Goal: Information Seeking & Learning: Check status

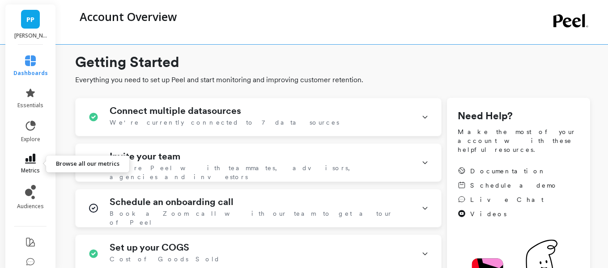
click at [24, 161] on link "metrics" at bounding box center [30, 164] width 34 height 21
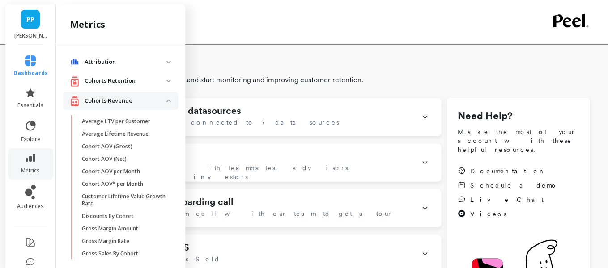
click at [97, 67] on span "Attribution" at bounding box center [120, 62] width 115 height 16
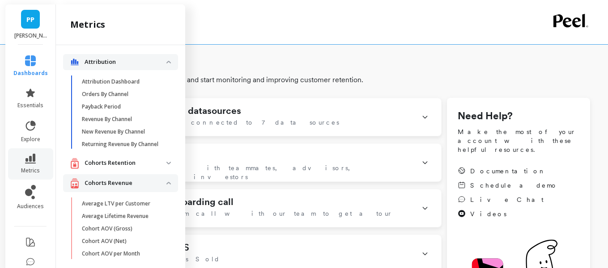
click at [105, 164] on p "Cohorts Retention" at bounding box center [126, 163] width 82 height 9
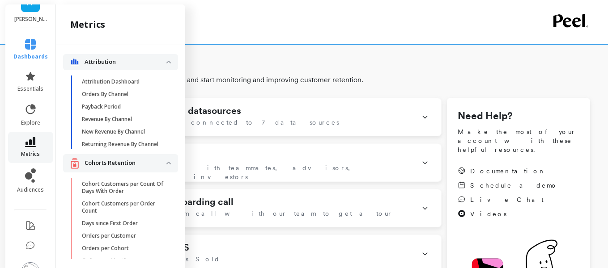
scroll to position [32, 0]
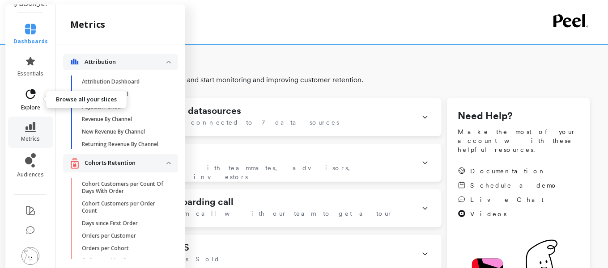
click at [31, 92] on icon at bounding box center [31, 94] width 10 height 10
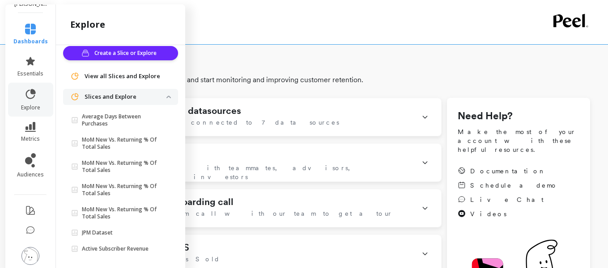
scroll to position [0, 0]
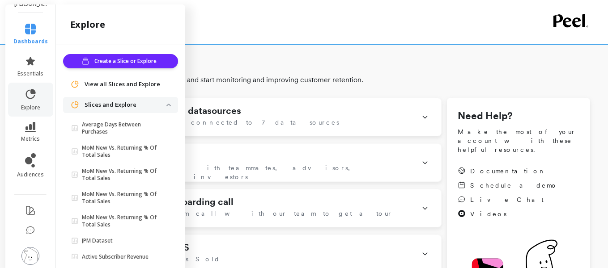
click at [21, 18] on li "dashboards" at bounding box center [30, 34] width 45 height 32
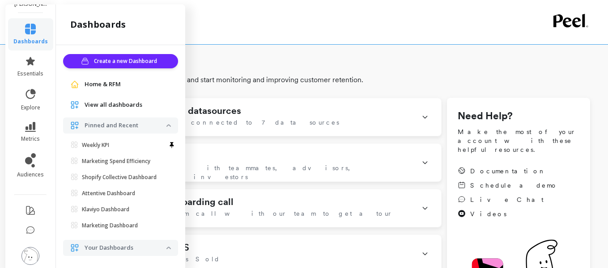
click at [102, 80] on span "Home & RFM" at bounding box center [103, 84] width 36 height 9
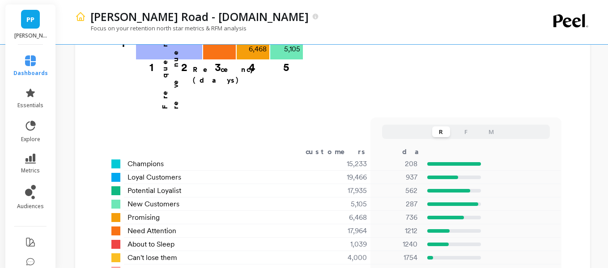
scroll to position [604, 0]
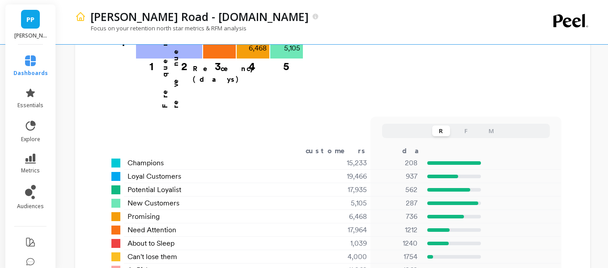
click at [464, 126] on button "F" at bounding box center [466, 131] width 18 height 11
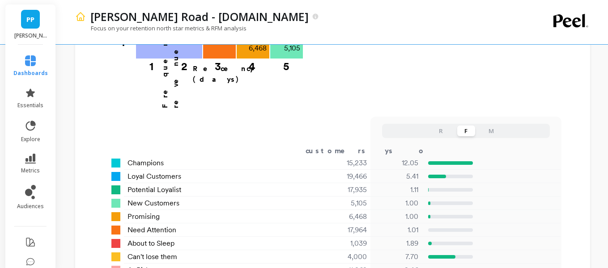
click at [500, 124] on div "R F M" at bounding box center [466, 131] width 168 height 14
click at [491, 126] on button "M" at bounding box center [491, 131] width 18 height 11
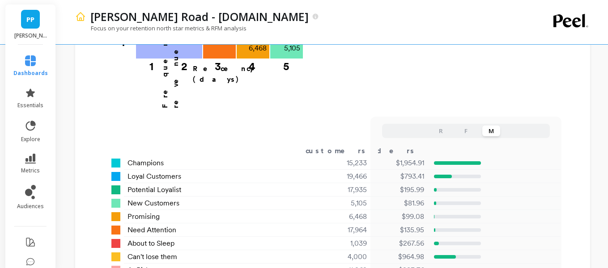
click at [460, 126] on button "F" at bounding box center [466, 131] width 18 height 11
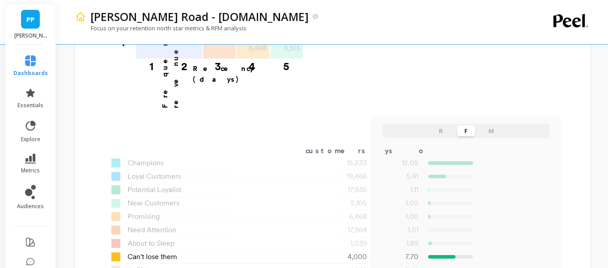
click at [356, 252] on div "4,000" at bounding box center [329, 257] width 96 height 11
click at [116, 253] on div at bounding box center [115, 257] width 9 height 9
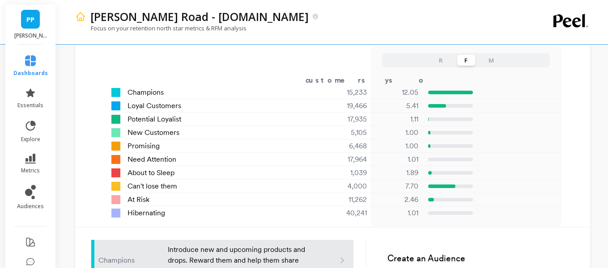
scroll to position [667, 0]
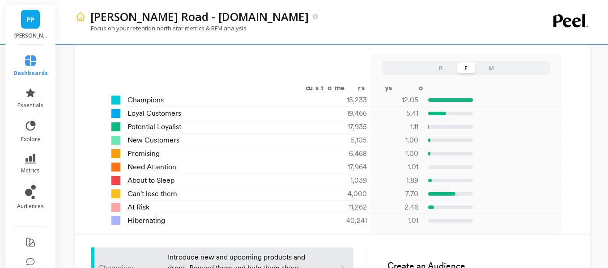
click at [36, 184] on li "audiences" at bounding box center [30, 198] width 45 height 36
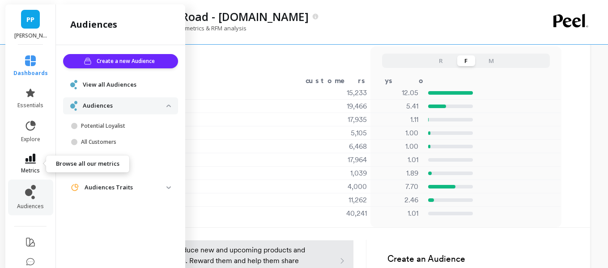
click at [36, 162] on link "metrics" at bounding box center [30, 164] width 34 height 21
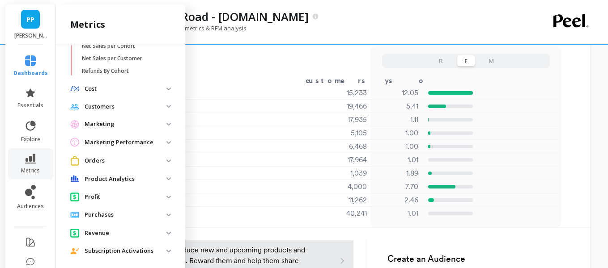
scroll to position [563, 0]
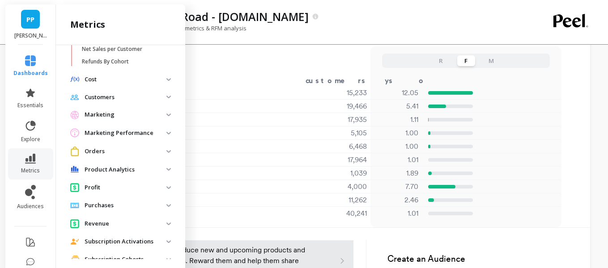
click at [125, 166] on p "Product Analytics" at bounding box center [126, 169] width 82 height 9
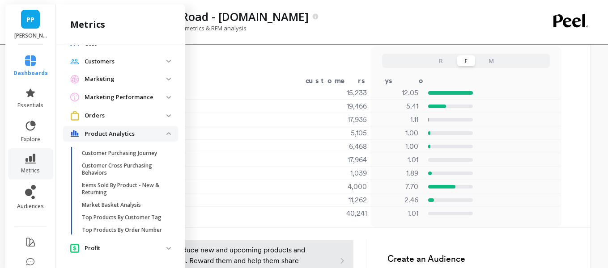
scroll to position [598, 0]
click at [127, 153] on p "Customer Purchasing Journey" at bounding box center [119, 153] width 75 height 7
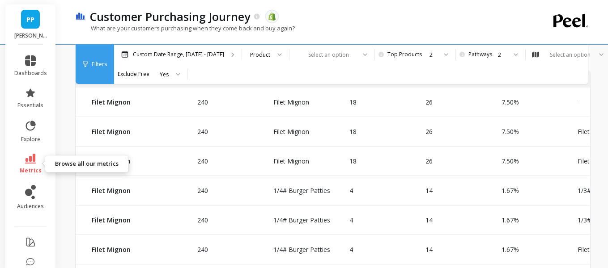
click at [38, 163] on link "metrics" at bounding box center [30, 164] width 33 height 21
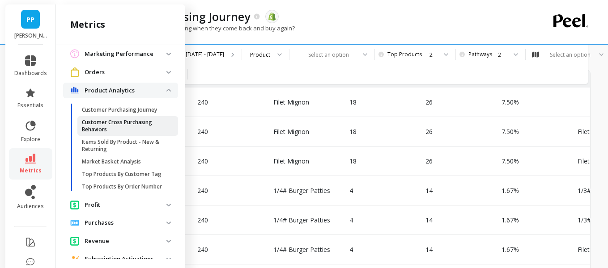
scroll to position [647, 0]
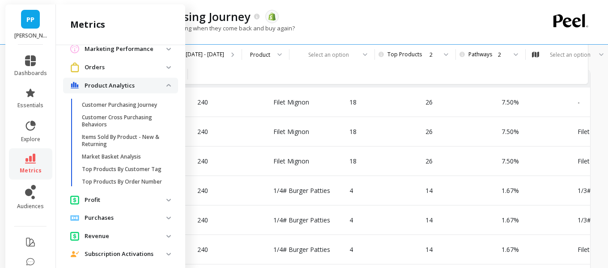
click at [114, 87] on p "Product Analytics" at bounding box center [126, 85] width 82 height 9
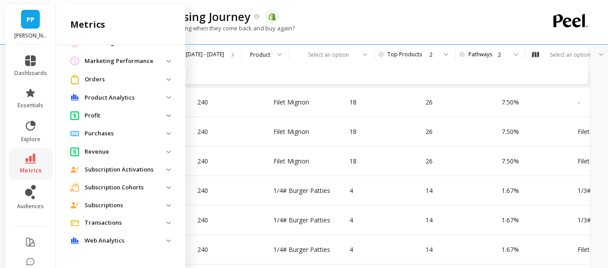
scroll to position [635, 0]
click at [93, 237] on p "Web Analytics" at bounding box center [126, 241] width 82 height 9
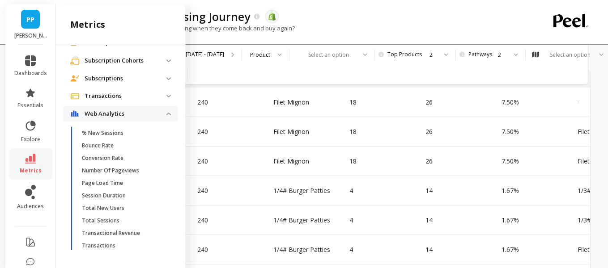
scroll to position [754, 0]
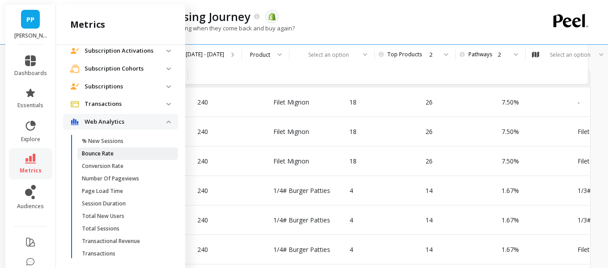
click at [96, 159] on link "Bounce Rate" at bounding box center [127, 154] width 101 height 13
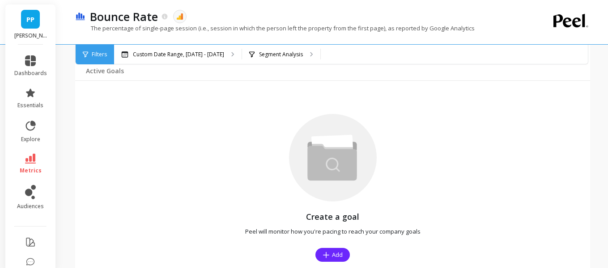
scroll to position [683, 0]
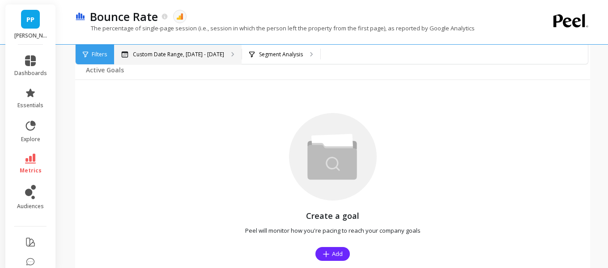
click at [232, 55] on icon at bounding box center [233, 54] width 2 height 4
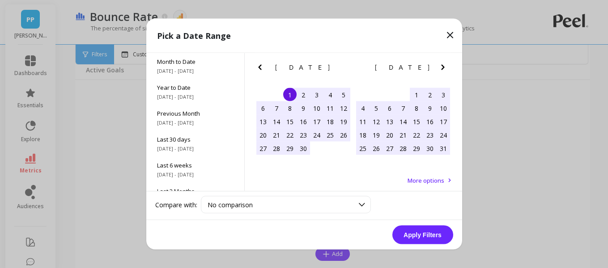
click at [443, 68] on icon "Next Month" at bounding box center [442, 67] width 3 height 5
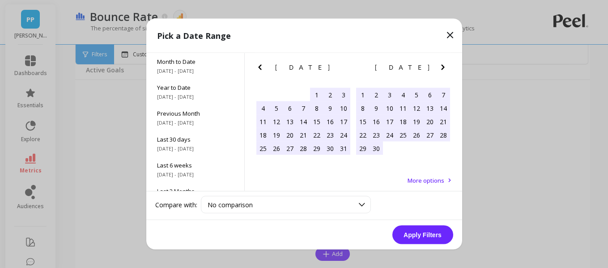
click at [443, 68] on icon "Next Month" at bounding box center [442, 67] width 3 height 5
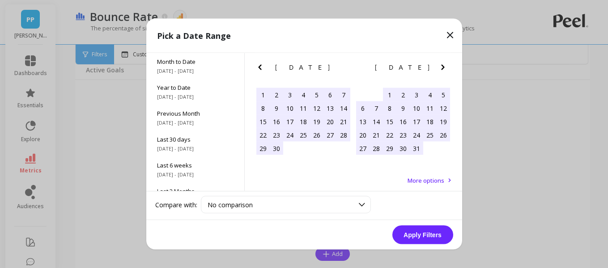
click at [443, 68] on icon "Next Month" at bounding box center [442, 67] width 3 height 5
click at [428, 92] on div "1" at bounding box center [429, 94] width 13 height 13
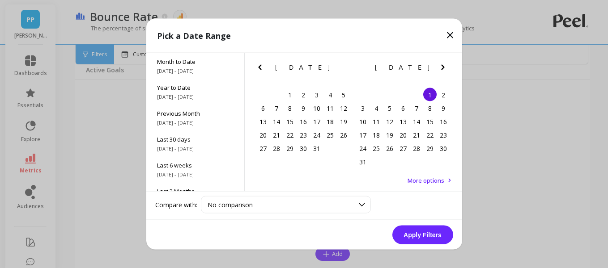
click at [440, 66] on icon "Next Month" at bounding box center [442, 67] width 11 height 11
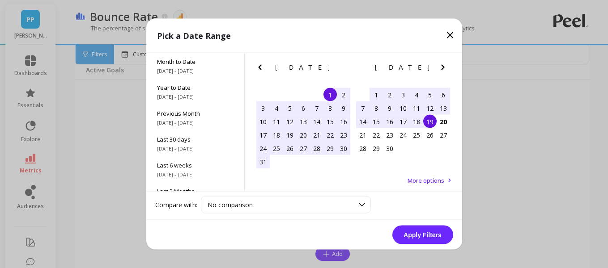
click at [433, 123] on div "19" at bounding box center [429, 121] width 13 height 13
click at [416, 228] on button "Apply Filters" at bounding box center [422, 235] width 61 height 19
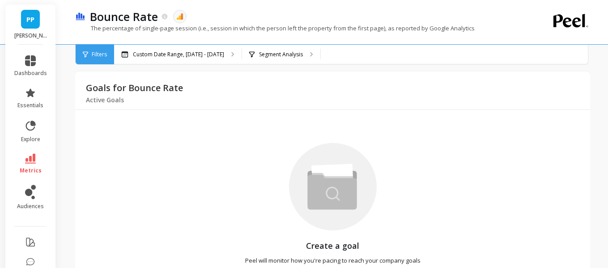
scroll to position [652, 0]
click at [279, 51] on p "Segment Analysis" at bounding box center [281, 54] width 44 height 7
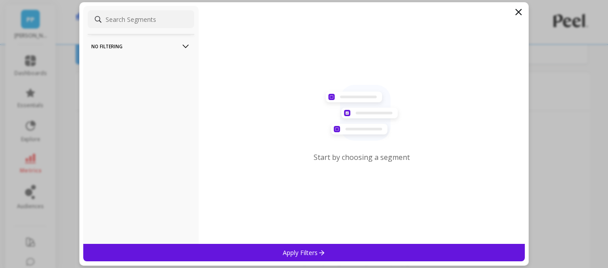
click at [187, 46] on icon at bounding box center [185, 47] width 6 height 4
click at [187, 46] on filtering-icon at bounding box center [186, 47] width 10 height 10
click at [189, 45] on filtering-icon at bounding box center [186, 47] width 10 height 10
click at [173, 68] on div "Overall" at bounding box center [141, 63] width 106 height 14
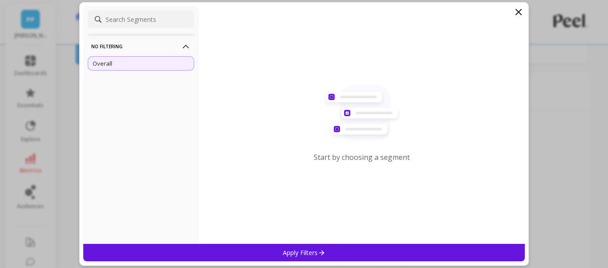
click at [283, 253] on p "Apply Filters" at bounding box center [304, 253] width 42 height 8
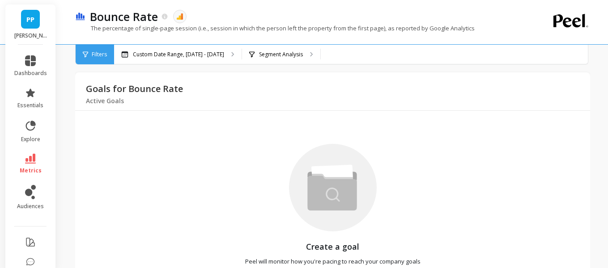
scroll to position [652, 0]
